Goal: Find specific page/section: Find specific page/section

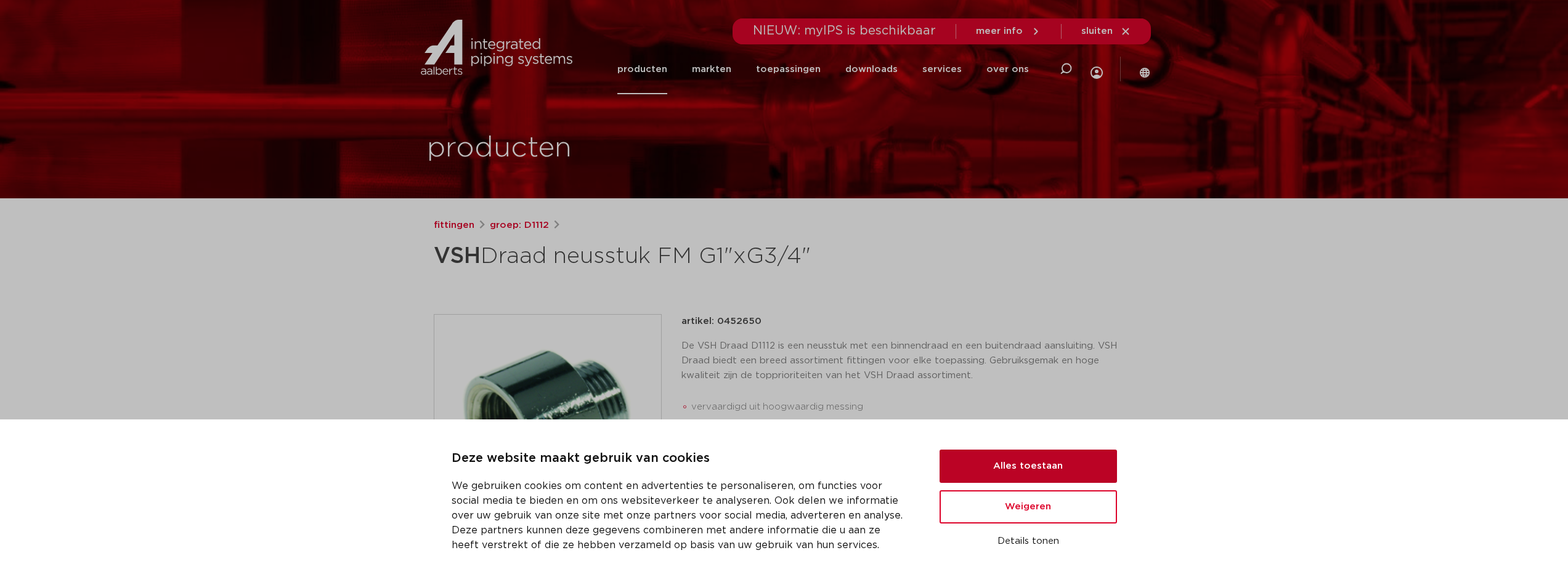
click at [1033, 459] on button "Alles toestaan" at bounding box center [1027, 465] width 177 height 33
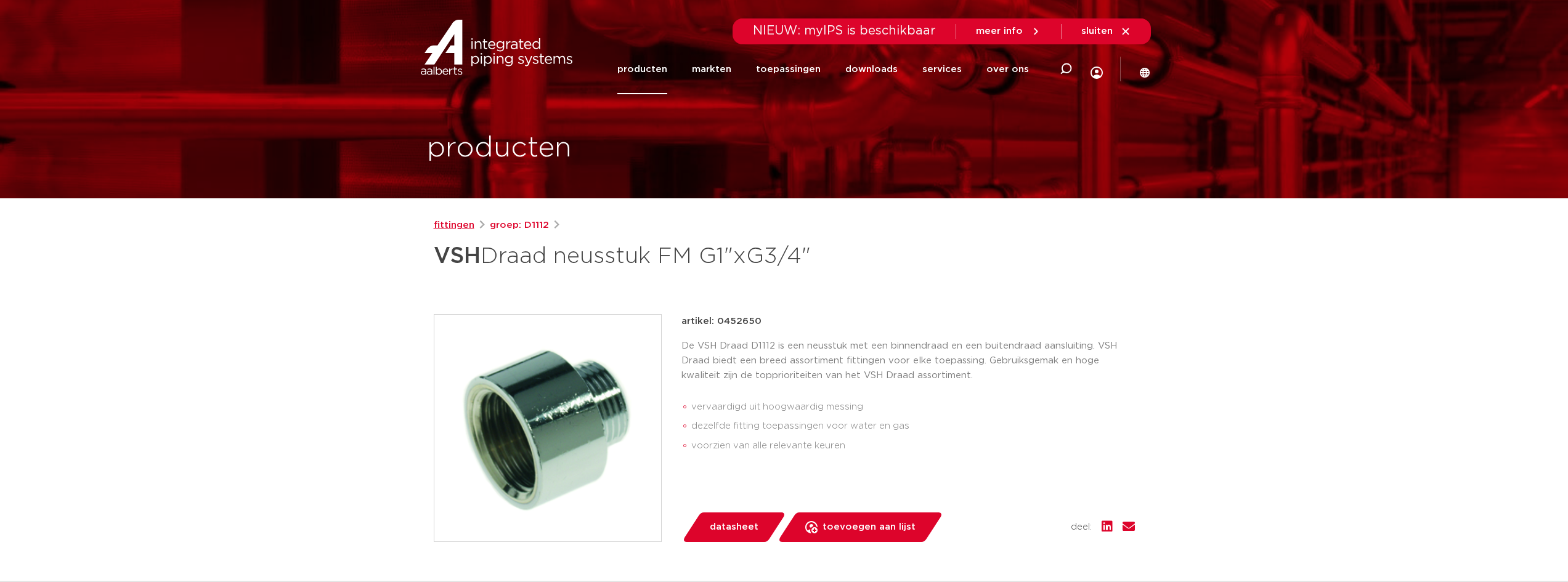
click at [458, 225] on link "fittingen" at bounding box center [454, 226] width 40 height 15
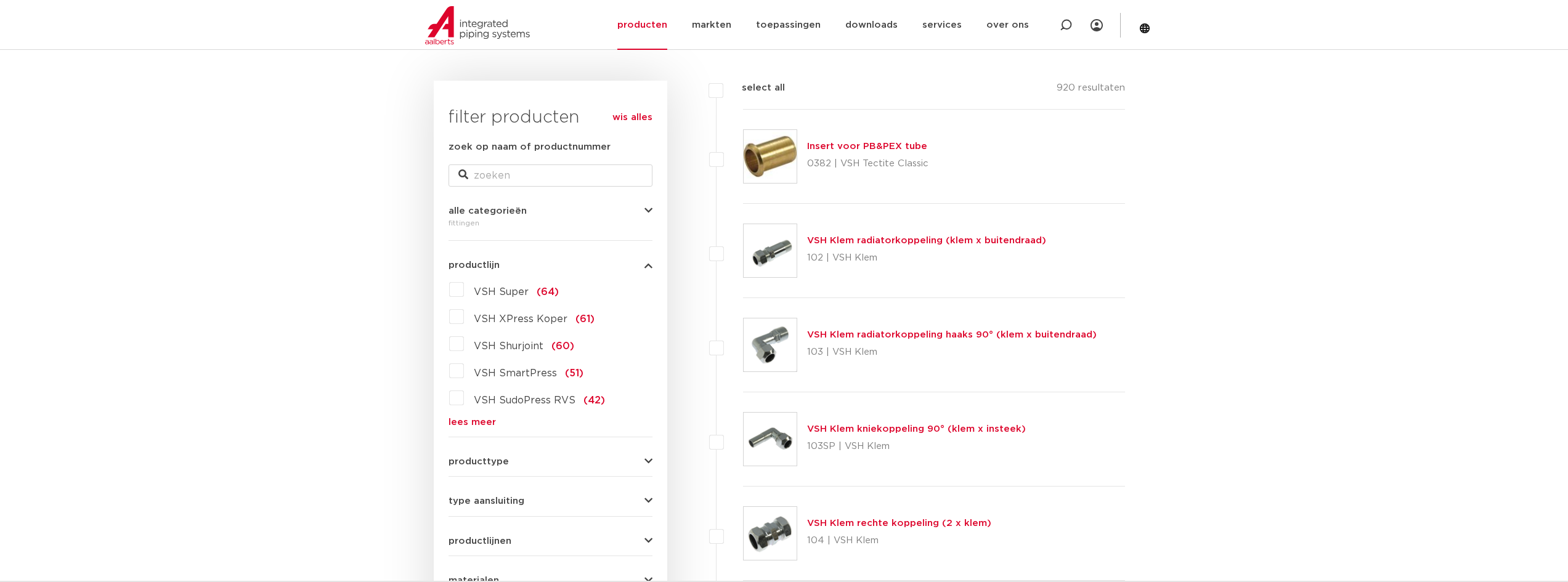
scroll to position [143, 0]
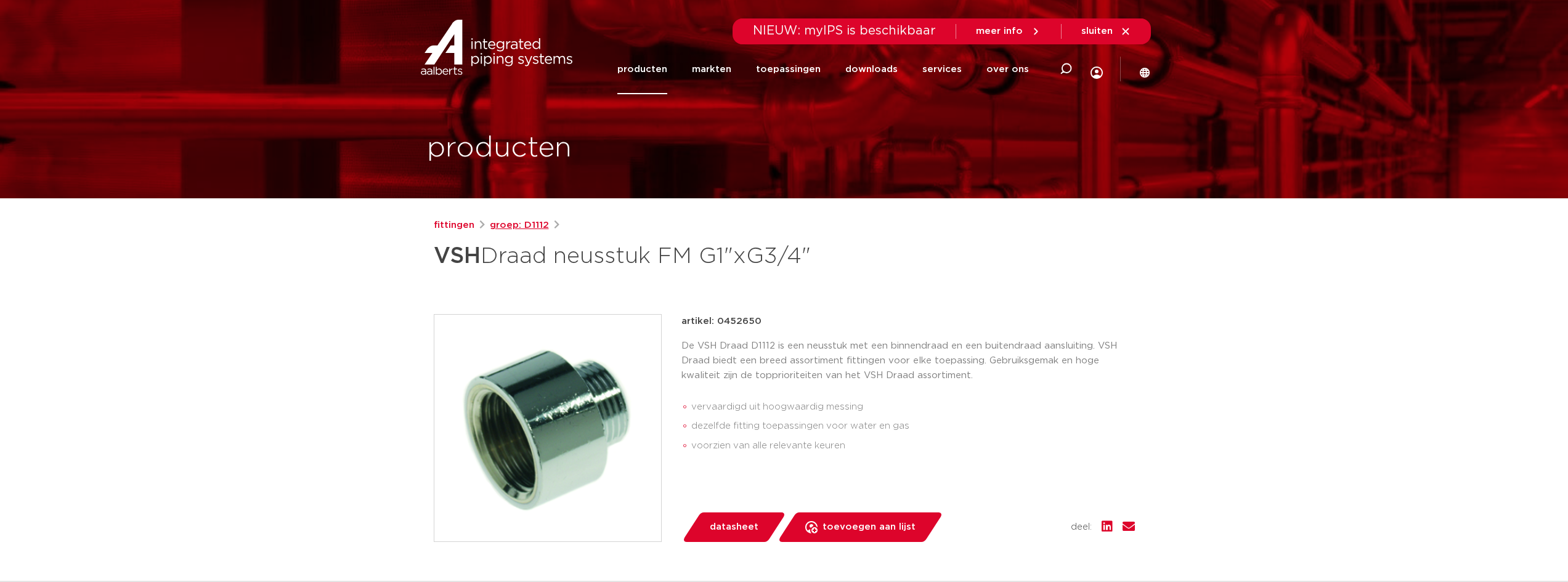
click at [515, 222] on link "groep: D1112" at bounding box center [519, 226] width 59 height 15
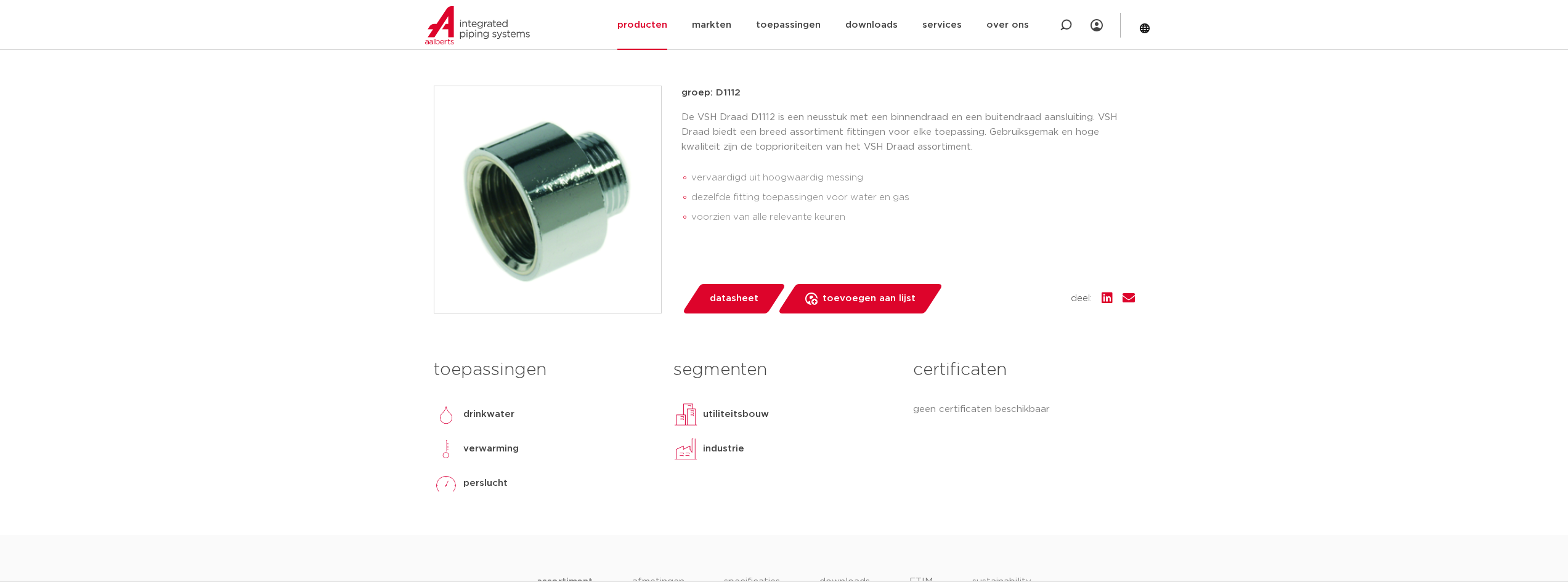
scroll to position [143, 0]
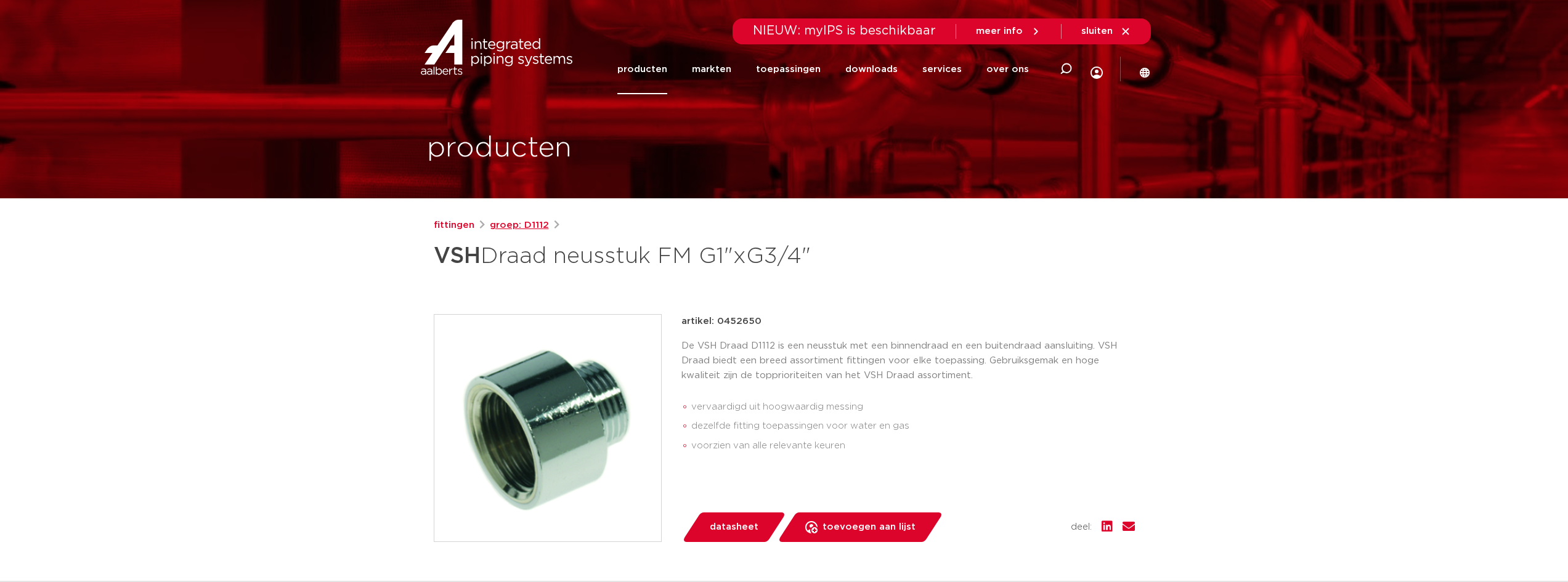
click at [520, 224] on link "groep: D1112" at bounding box center [519, 226] width 59 height 15
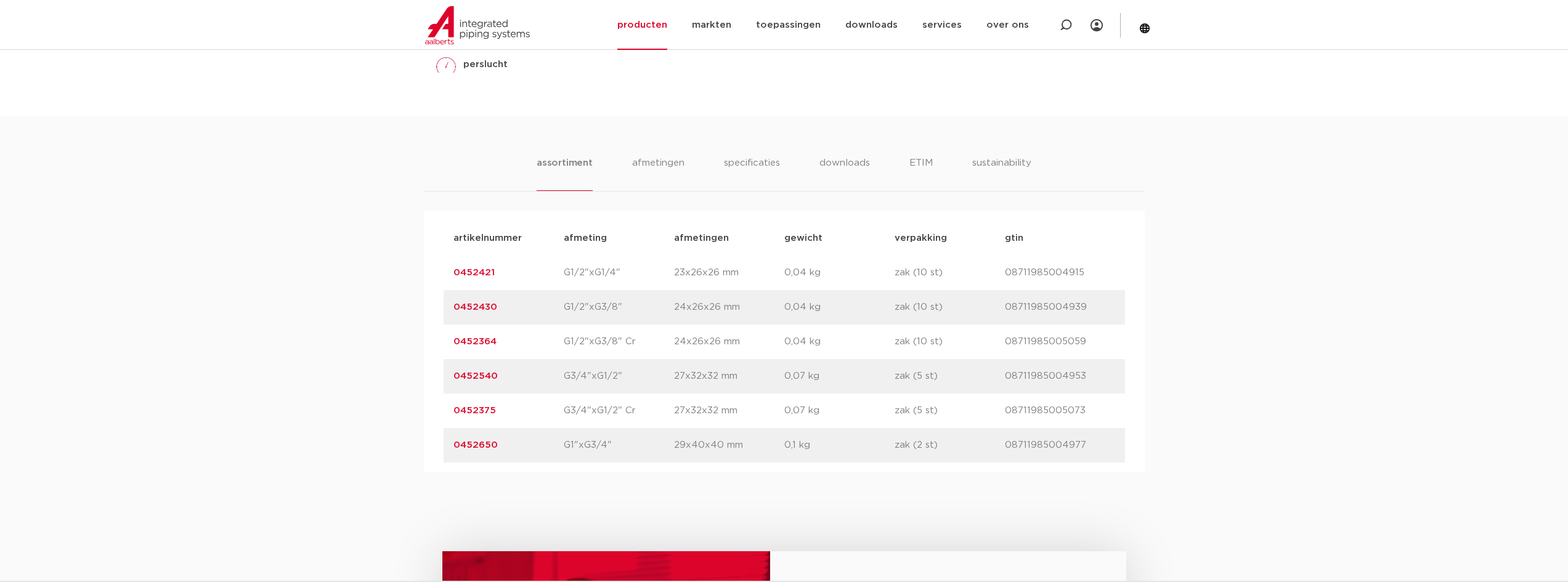
scroll to position [575, 0]
